Goal: Find specific page/section: Find specific page/section

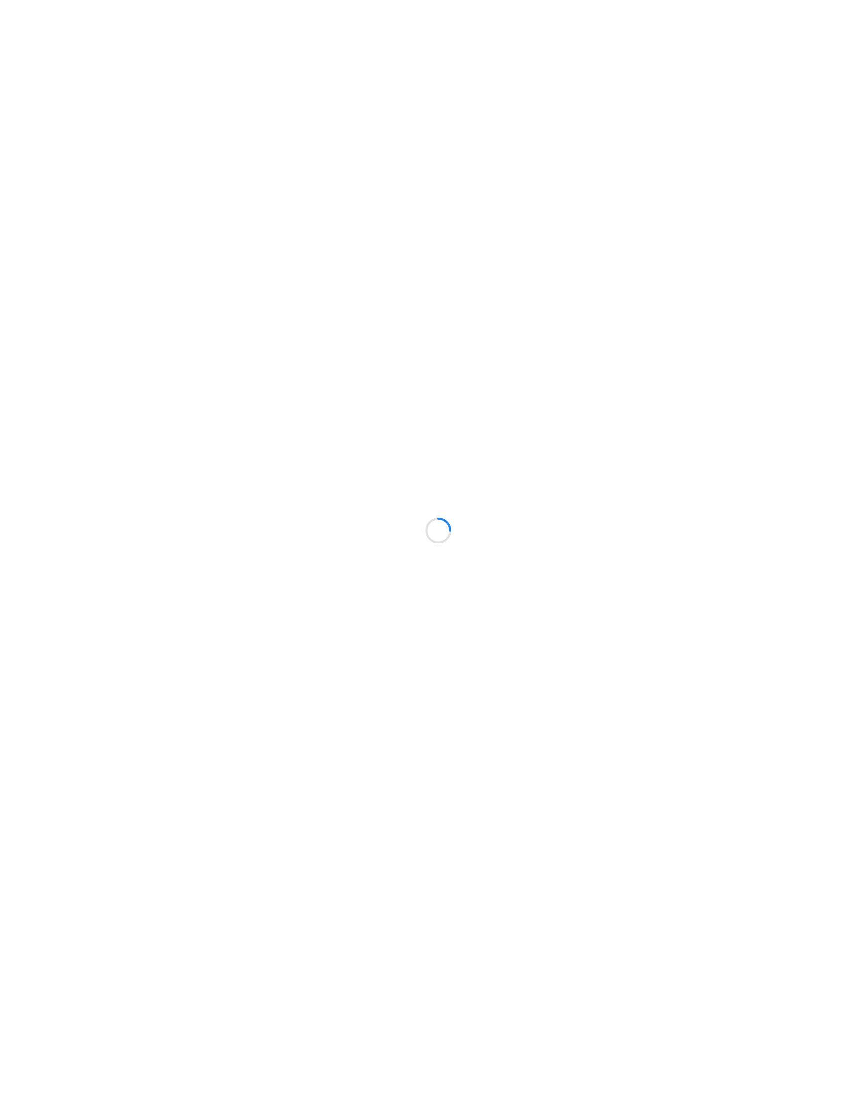
scroll to position [39, 0]
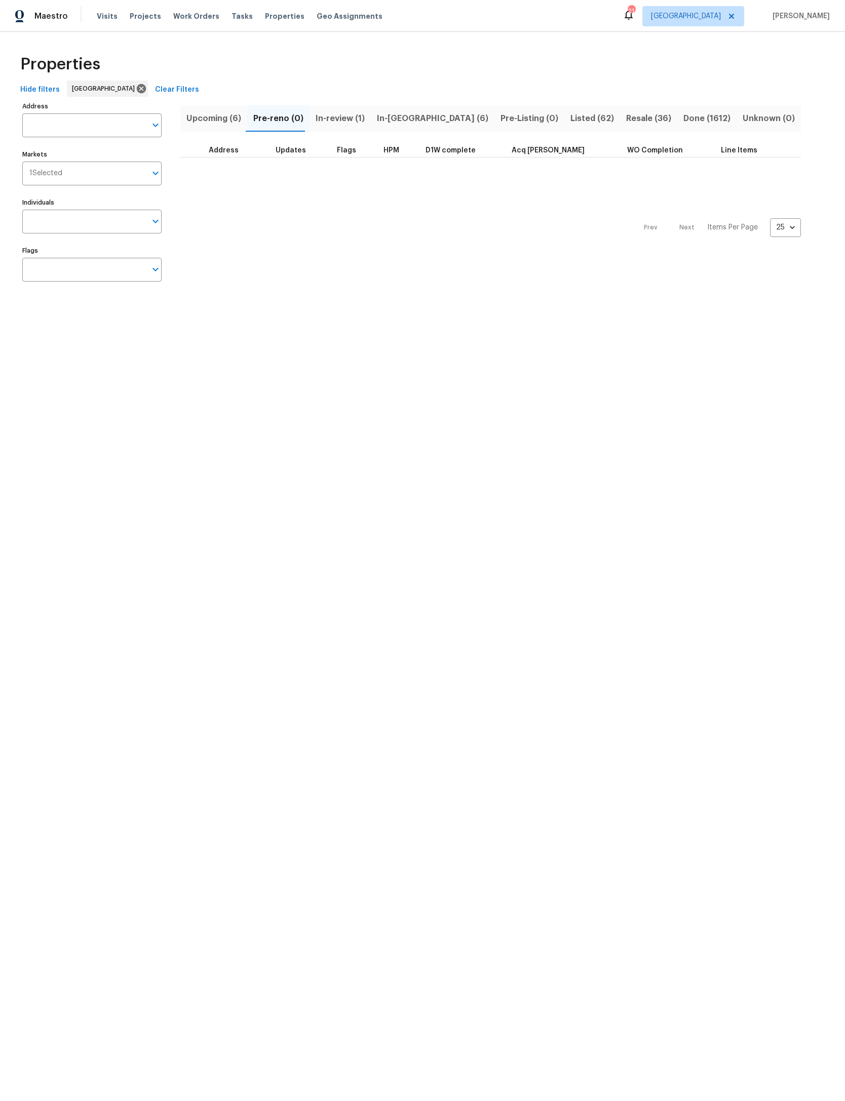
click at [271, 19] on span "Properties" at bounding box center [285, 16] width 40 height 10
click at [91, 132] on input "Address" at bounding box center [84, 125] width 124 height 24
type input "12882 biggin church"
click at [126, 159] on li "[STREET_ADDRESS]" at bounding box center [91, 154] width 139 height 17
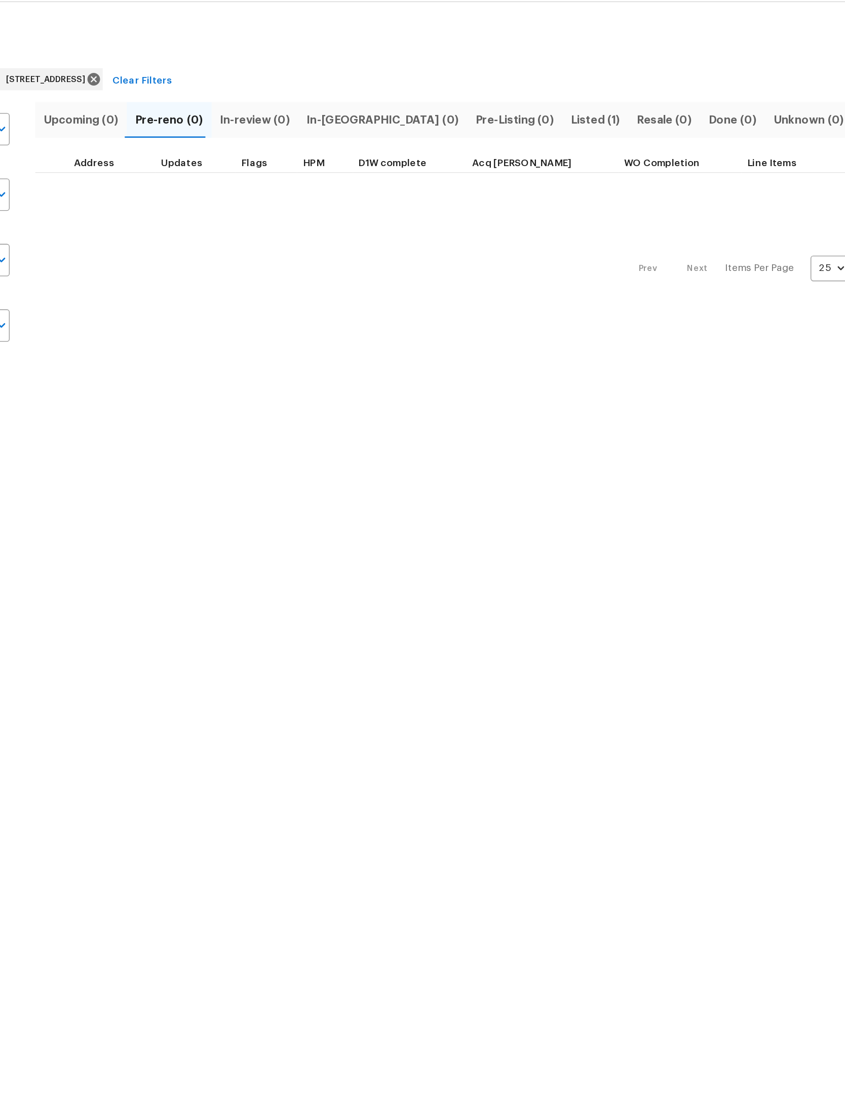
click at [574, 111] on span "Listed (1)" at bounding box center [592, 118] width 36 height 14
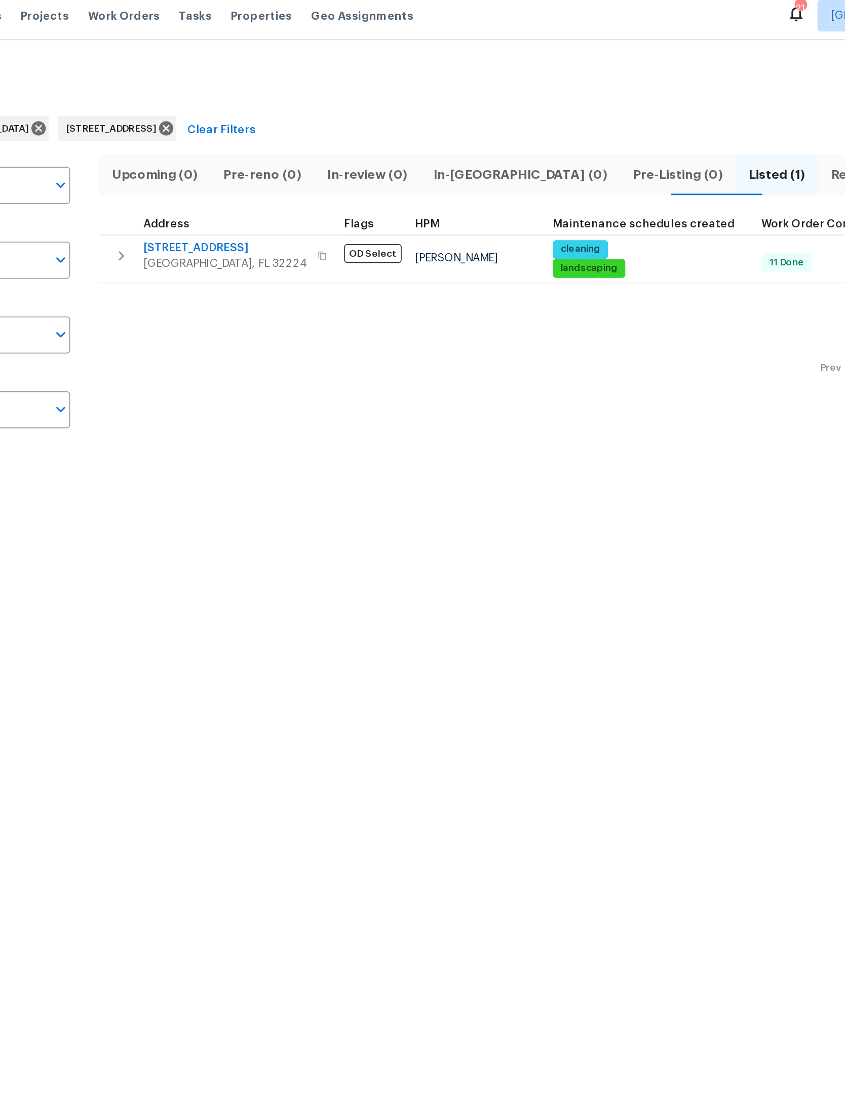
click at [209, 161] on span "12882 Biggin Church Rd S" at bounding box center [262, 166] width 106 height 10
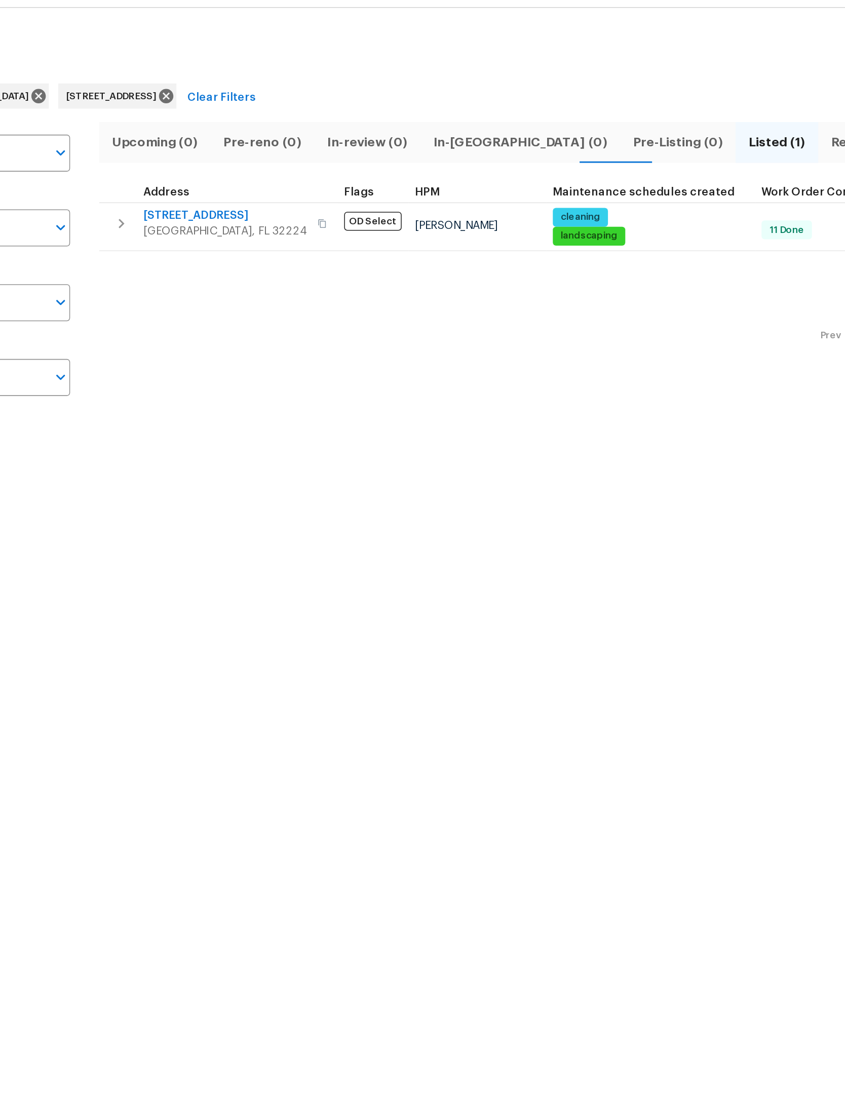
type input "12882 Biggin Church Rd S Jacksonville FL 32224"
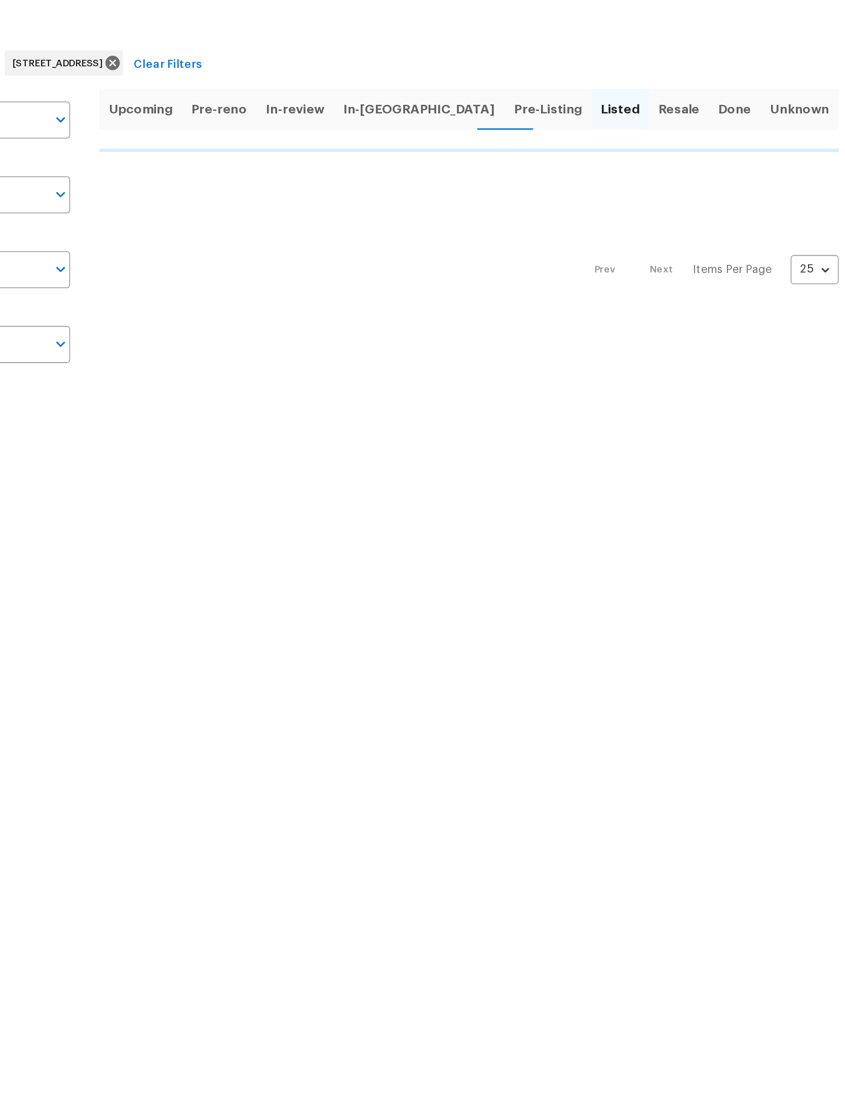
type input "12882 Biggin Church Rd S Jacksonville FL 32224"
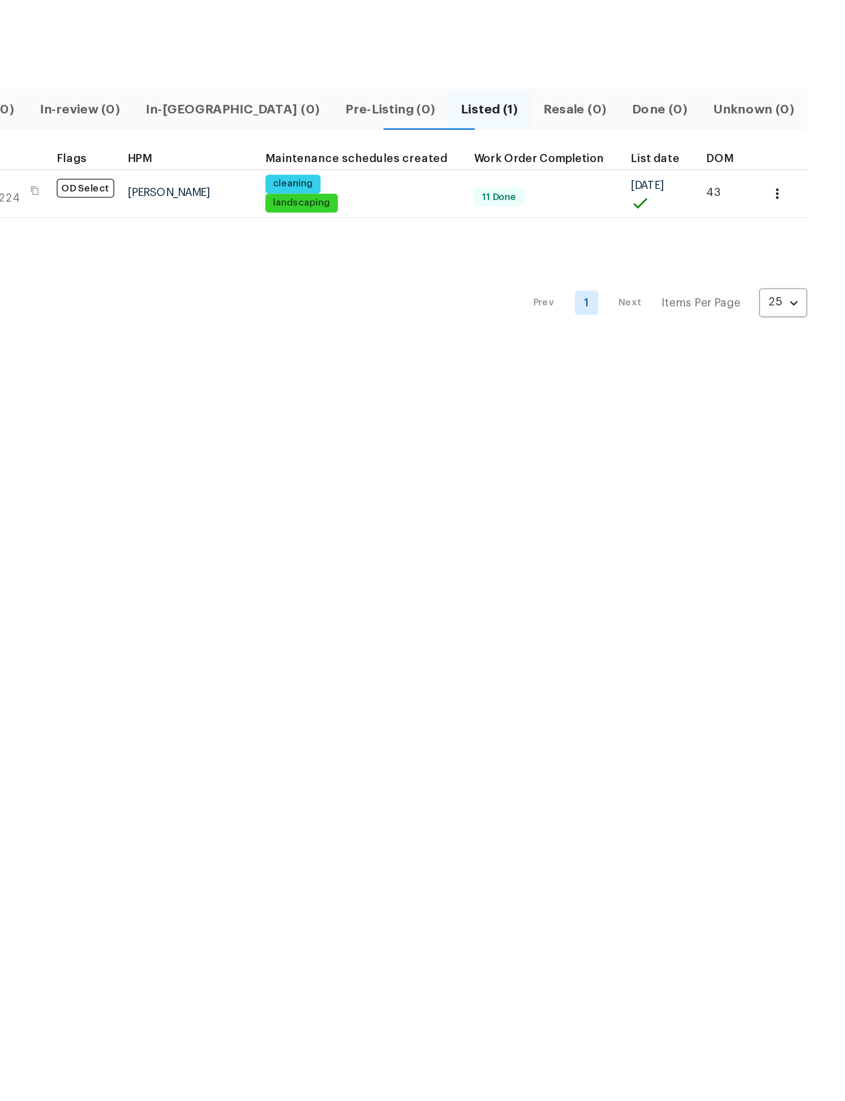
click at [796, 168] on icon "button" at bounding box center [801, 173] width 10 height 10
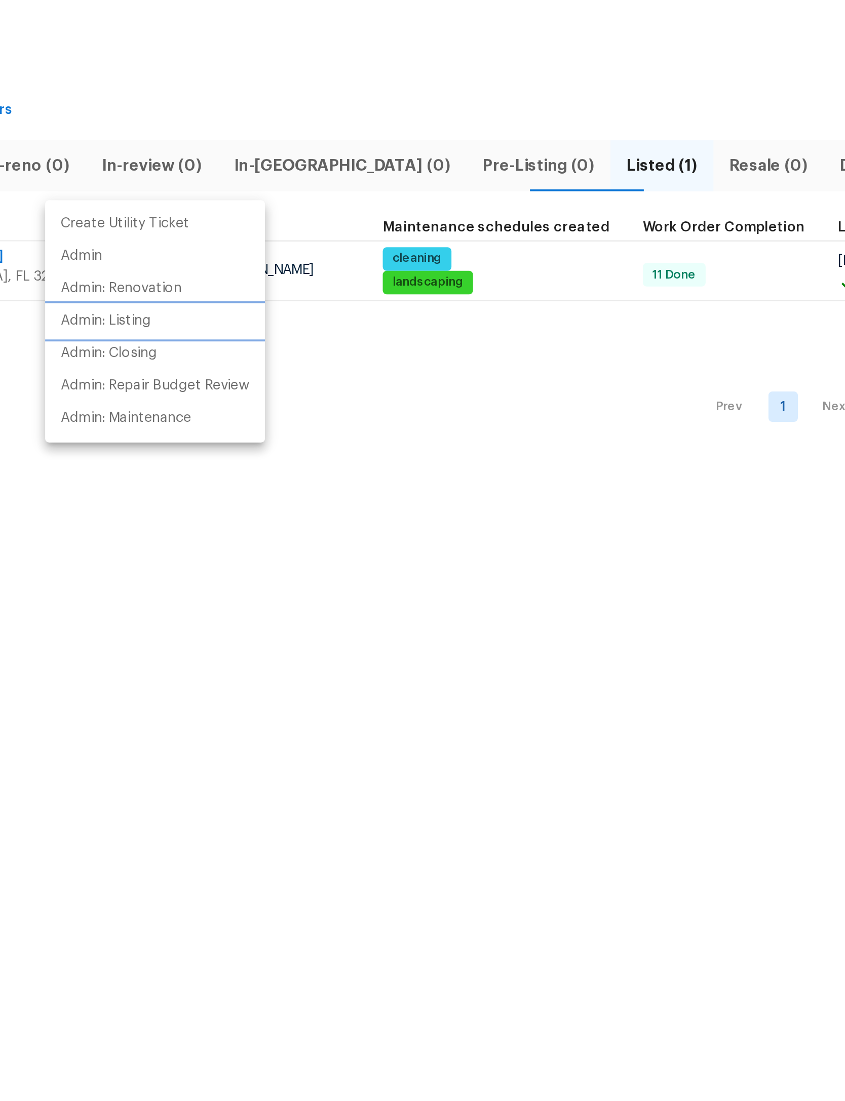
click at [306, 194] on p "Admin: Listing" at bounding box center [329, 199] width 47 height 11
